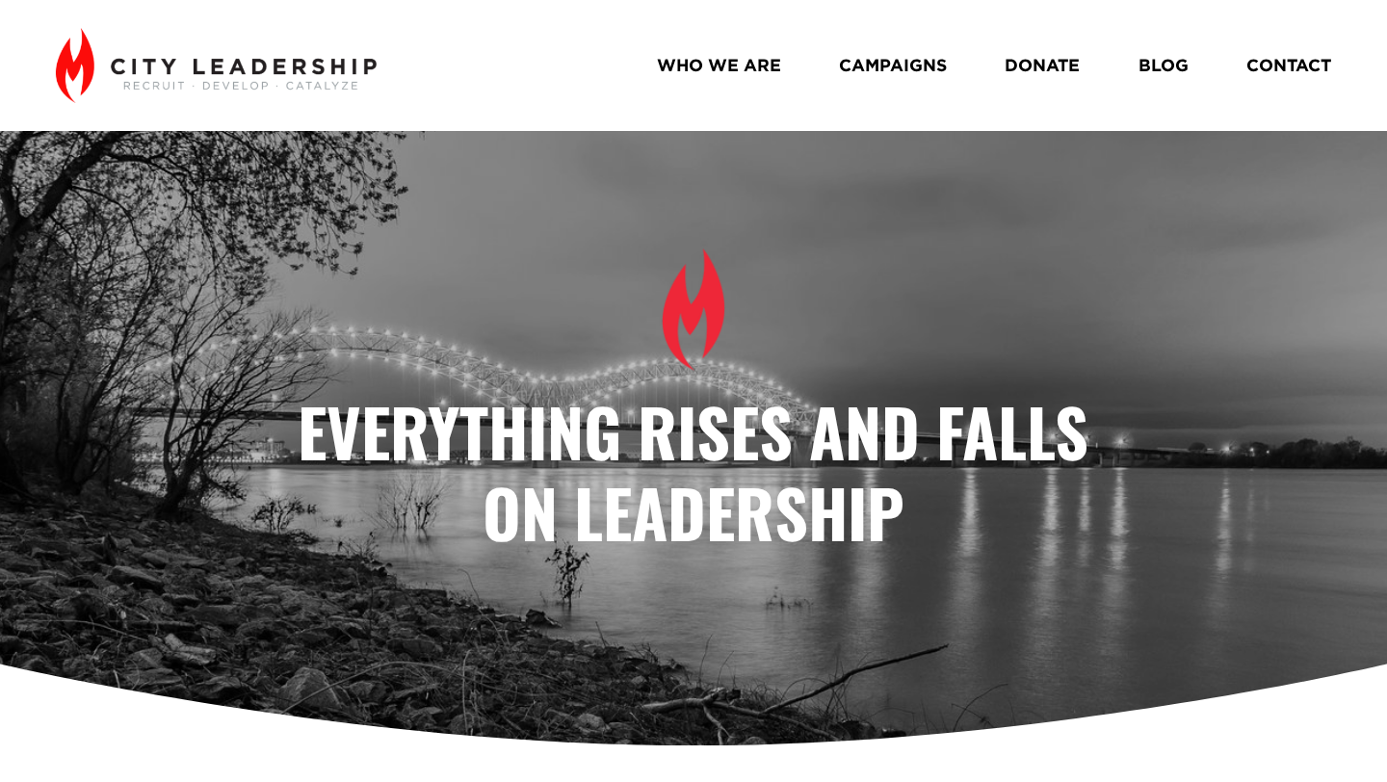
click at [706, 50] on link "WHO WE ARE" at bounding box center [719, 65] width 124 height 34
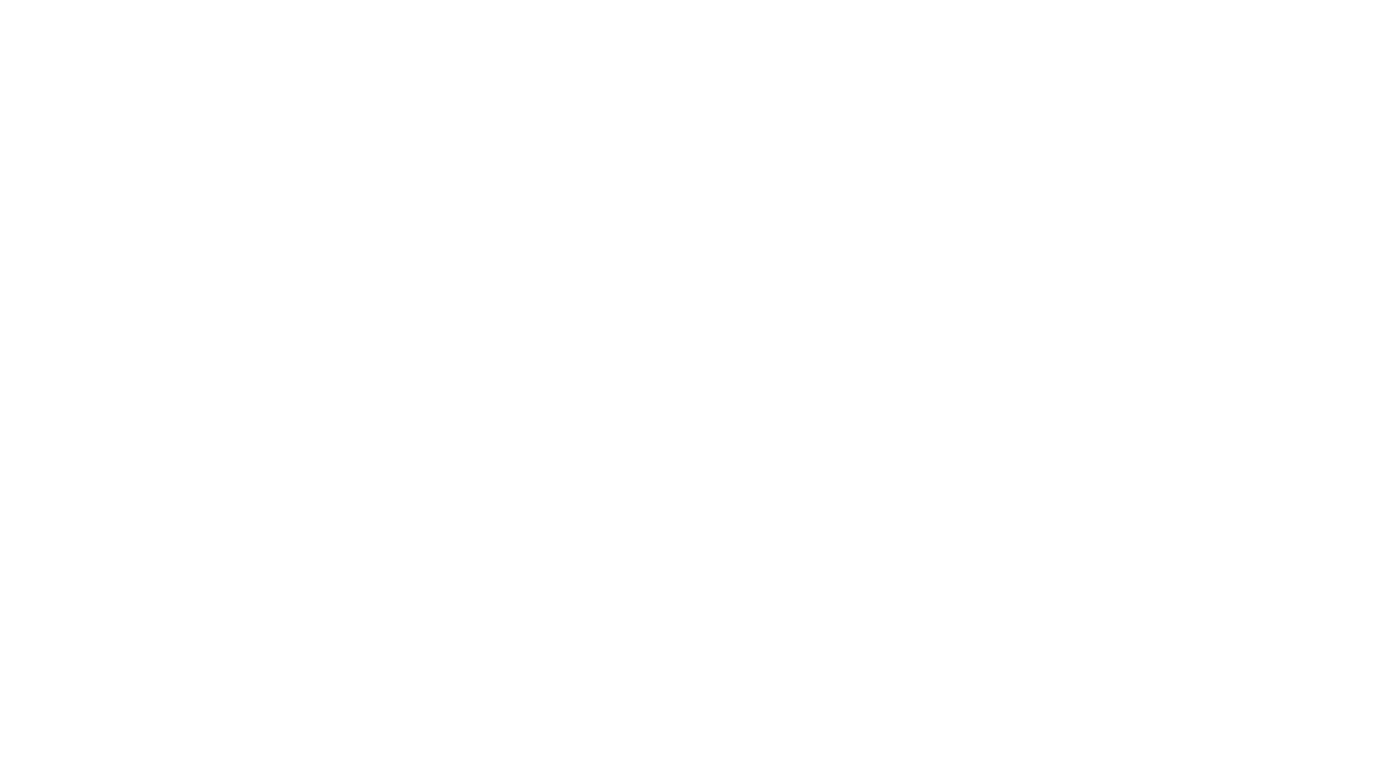
scroll to position [1343, 0]
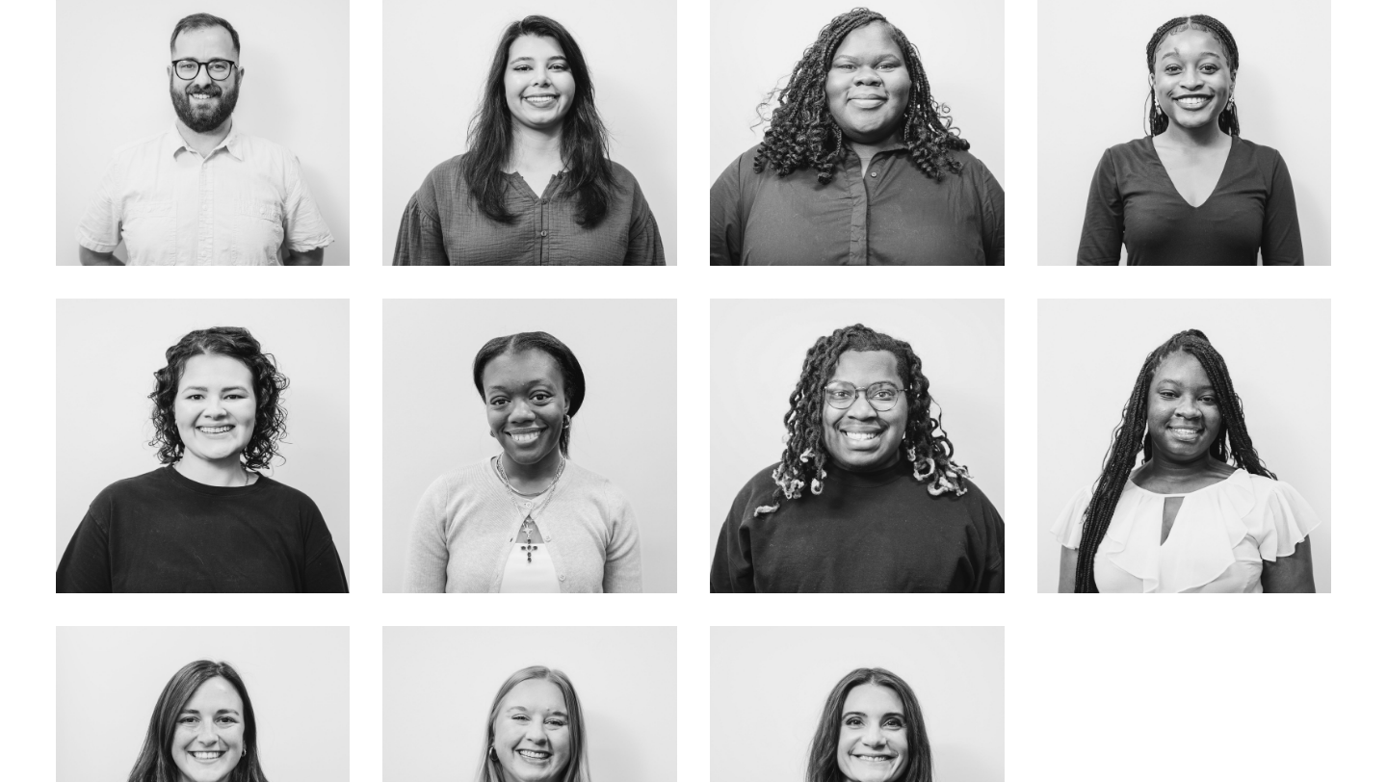
click at [306, 527] on div at bounding box center [203, 445] width 295 height 295
click at [254, 495] on link "ABOUT Me" at bounding box center [202, 487] width 153 height 51
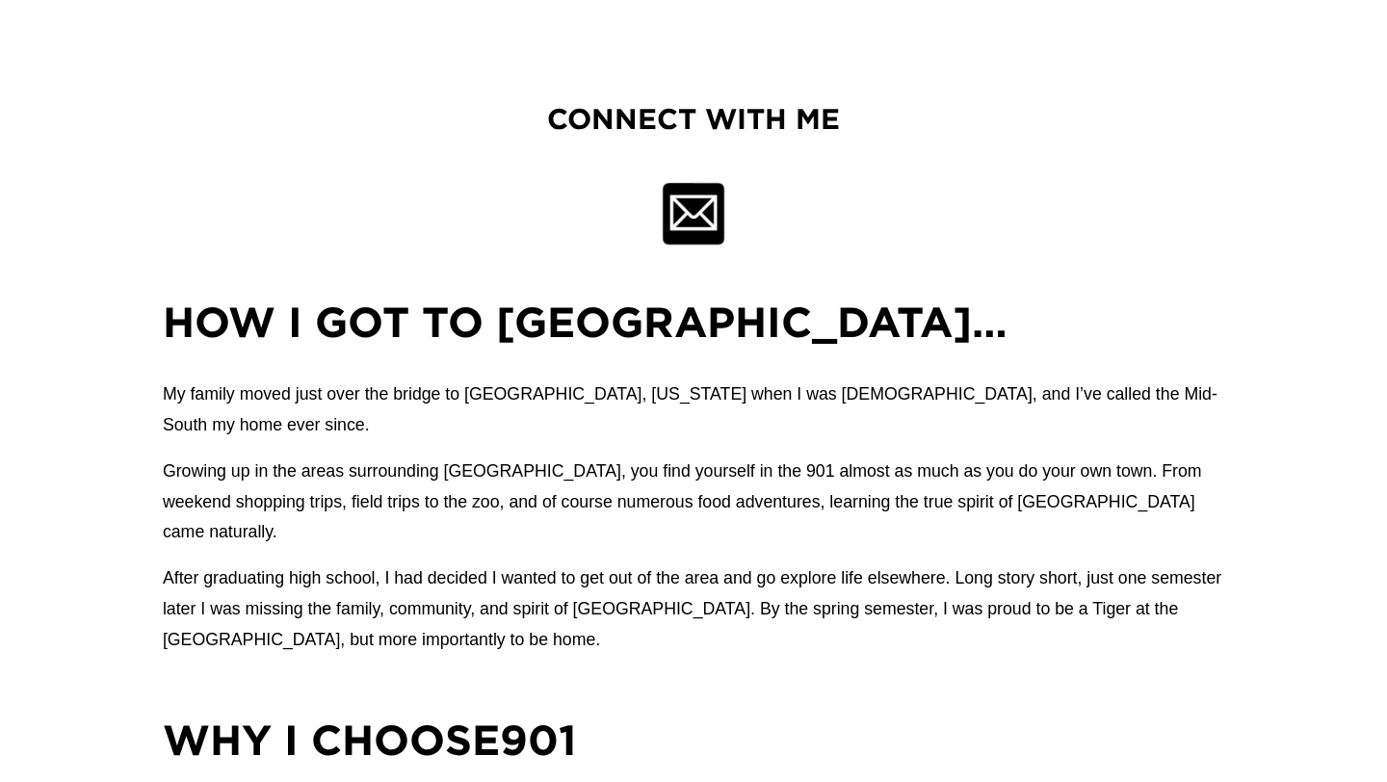
scroll to position [1098, 0]
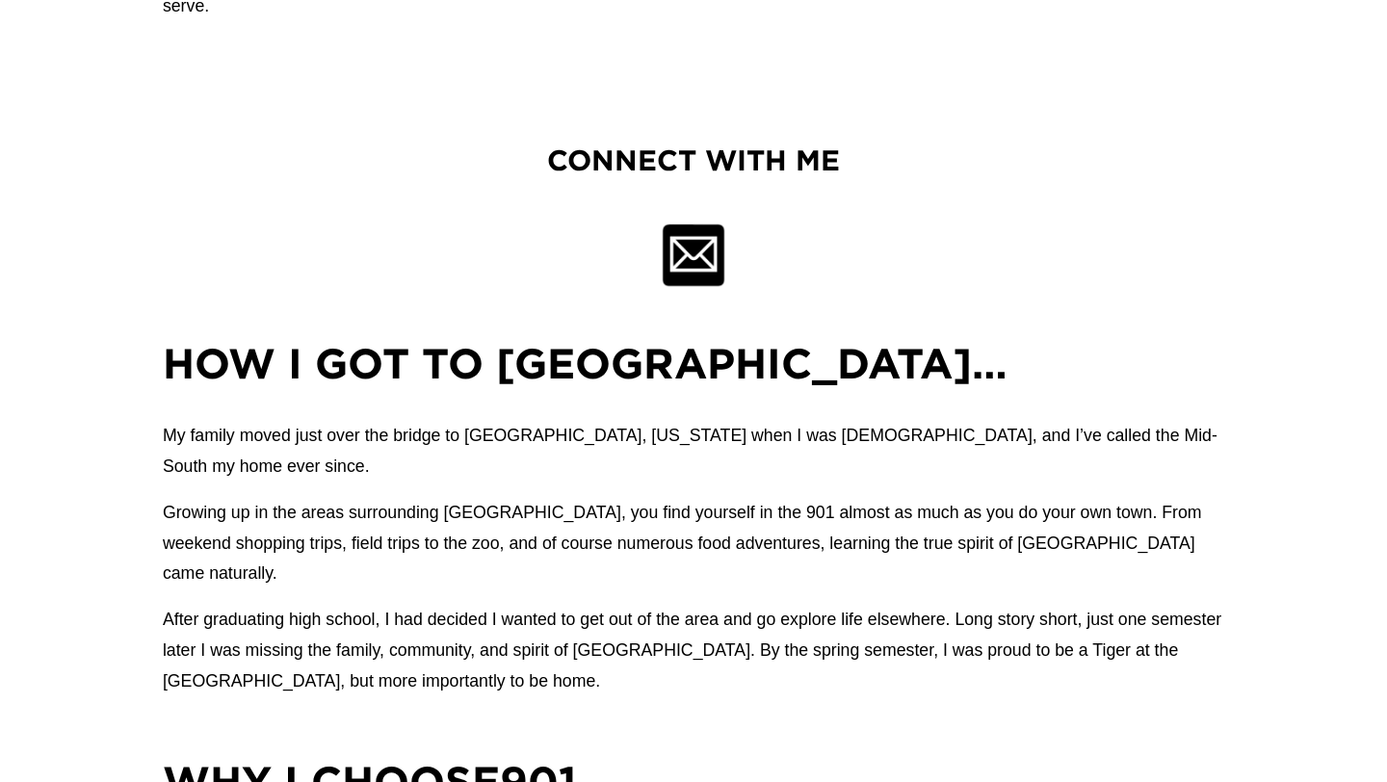
click at [698, 263] on div at bounding box center [693, 254] width 65 height 65
